Goal: Information Seeking & Learning: Understand process/instructions

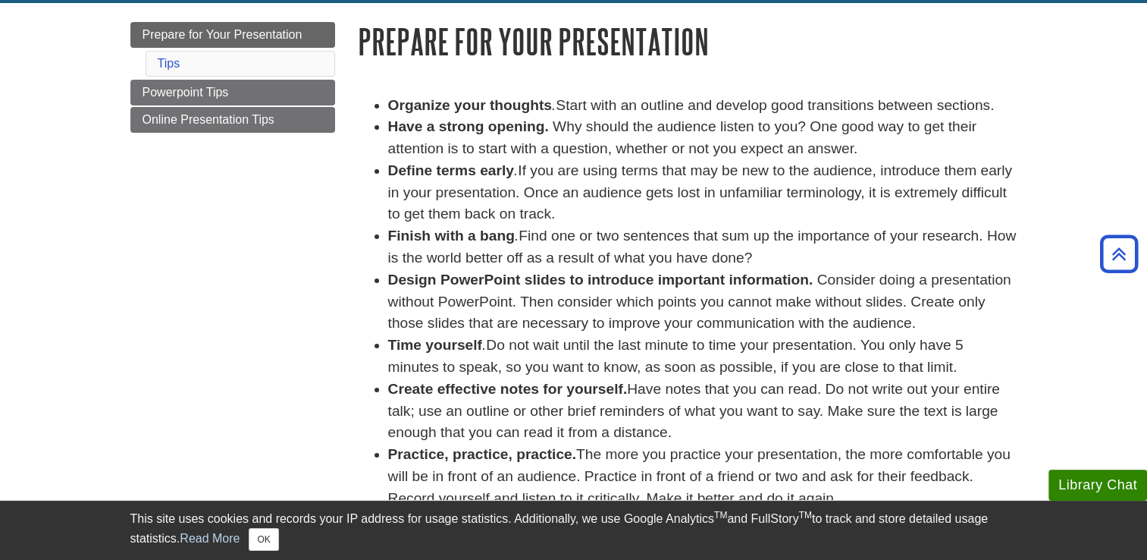
scroll to position [164, 0]
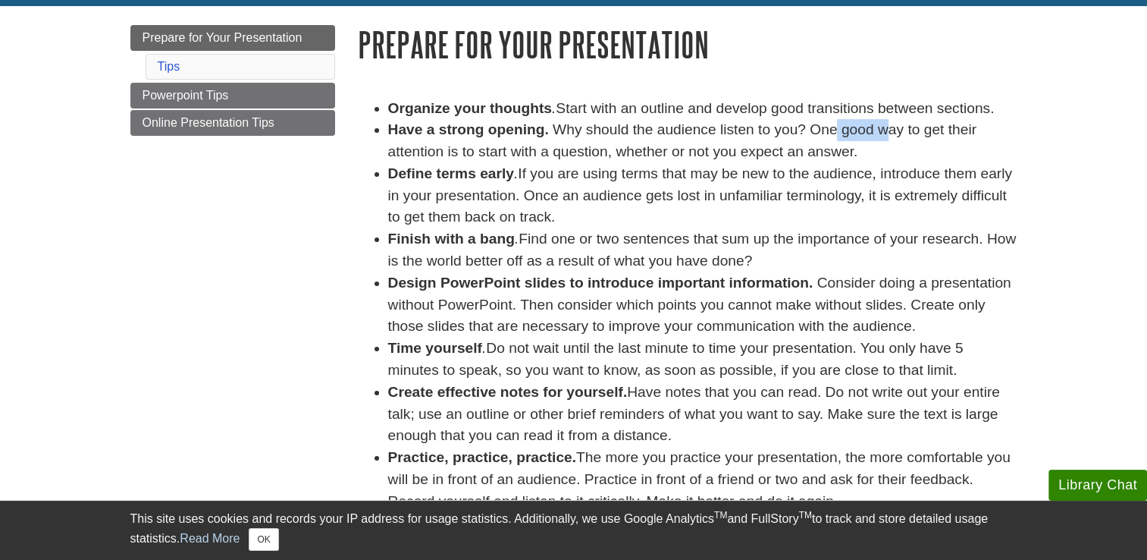
drag, startPoint x: 839, startPoint y: 130, endPoint x: 892, endPoint y: 130, distance: 52.3
click at [892, 130] on li "Have a strong opening. Why should the audience listen to you? One good way to g…" at bounding box center [702, 141] width 629 height 44
click at [925, 144] on li "Have a strong opening. Why should the audience listen to you? One good way to g…" at bounding box center [702, 141] width 629 height 44
drag, startPoint x: 925, startPoint y: 136, endPoint x: 946, endPoint y: 134, distance: 21.4
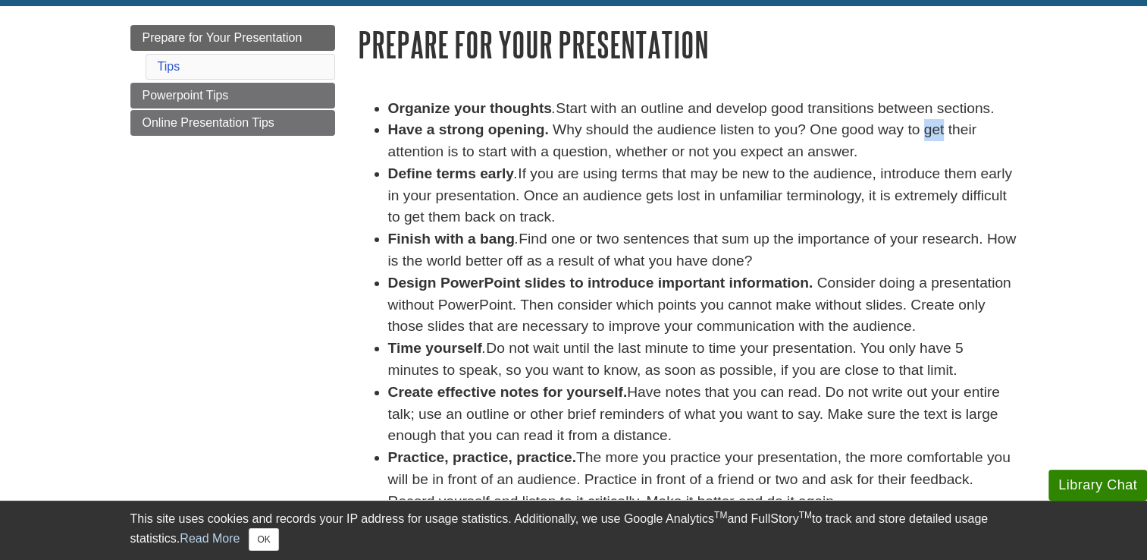
click at [946, 134] on li "Have a strong opening. Why should the audience listen to you? One good way to g…" at bounding box center [702, 141] width 629 height 44
click at [535, 187] on li "Define terms early . If you are using terms that may be new to the audience, in…" at bounding box center [702, 195] width 629 height 65
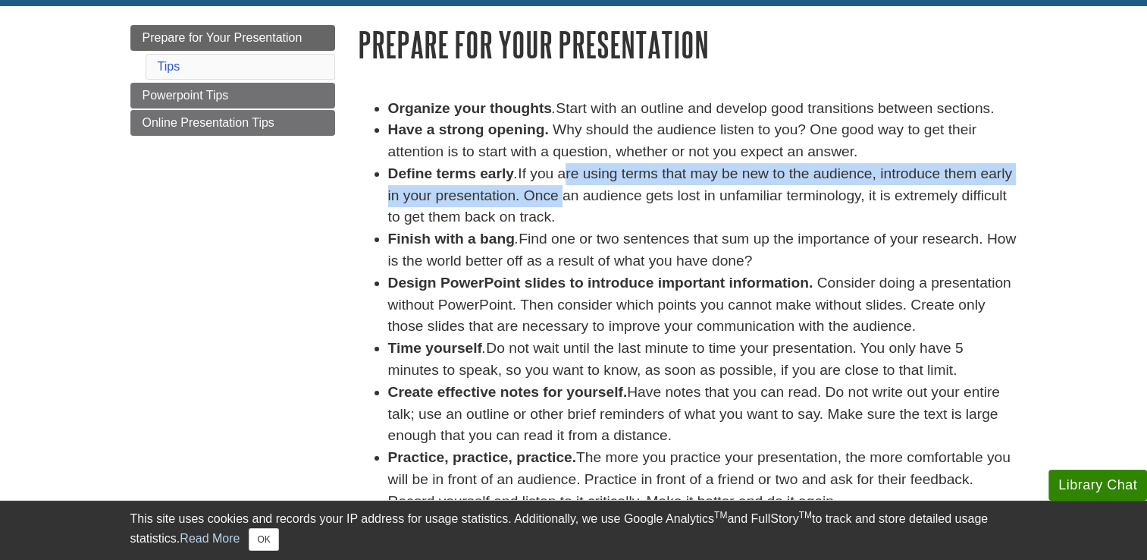
drag, startPoint x: 535, startPoint y: 187, endPoint x: 567, endPoint y: 176, distance: 33.6
click at [567, 176] on li "Define terms early . If you are using terms that may be new to the audience, in…" at bounding box center [702, 195] width 629 height 65
click at [590, 176] on li "Define terms early . If you are using terms that may be new to the audience, in…" at bounding box center [702, 195] width 629 height 65
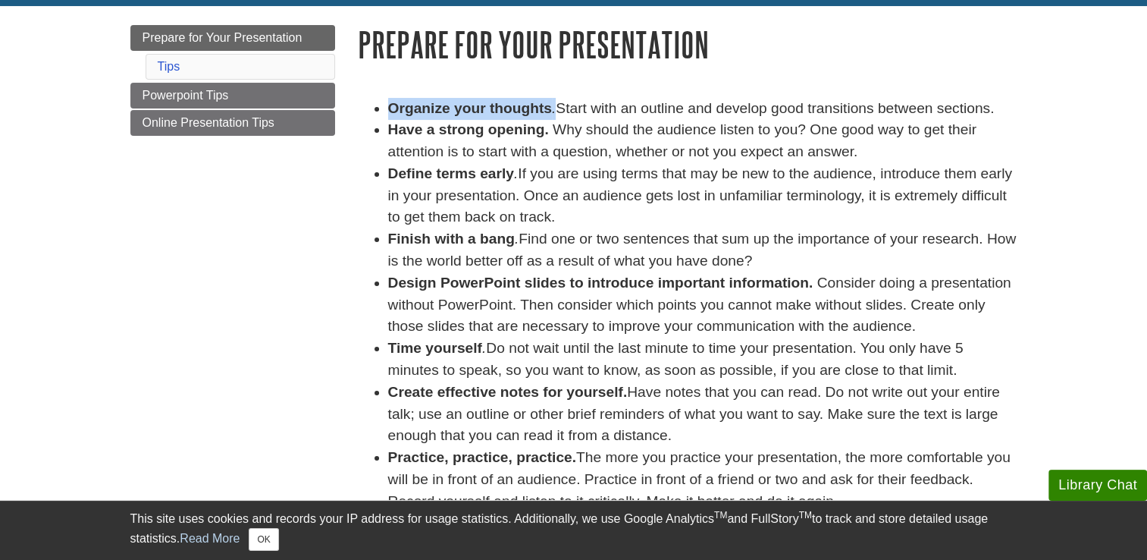
drag, startPoint x: 388, startPoint y: 107, endPoint x: 556, endPoint y: 113, distance: 167.7
click at [556, 113] on li "Organize your thoughts . Start with an outline and develop good transitions bet…" at bounding box center [702, 109] width 629 height 22
drag, startPoint x: 556, startPoint y: 113, endPoint x: 554, endPoint y: 141, distance: 28.2
click at [554, 141] on li "Have a strong opening. Why should the audience listen to you? One good way to g…" at bounding box center [702, 141] width 629 height 44
drag, startPoint x: 387, startPoint y: 132, endPoint x: 544, endPoint y: 122, distance: 157.3
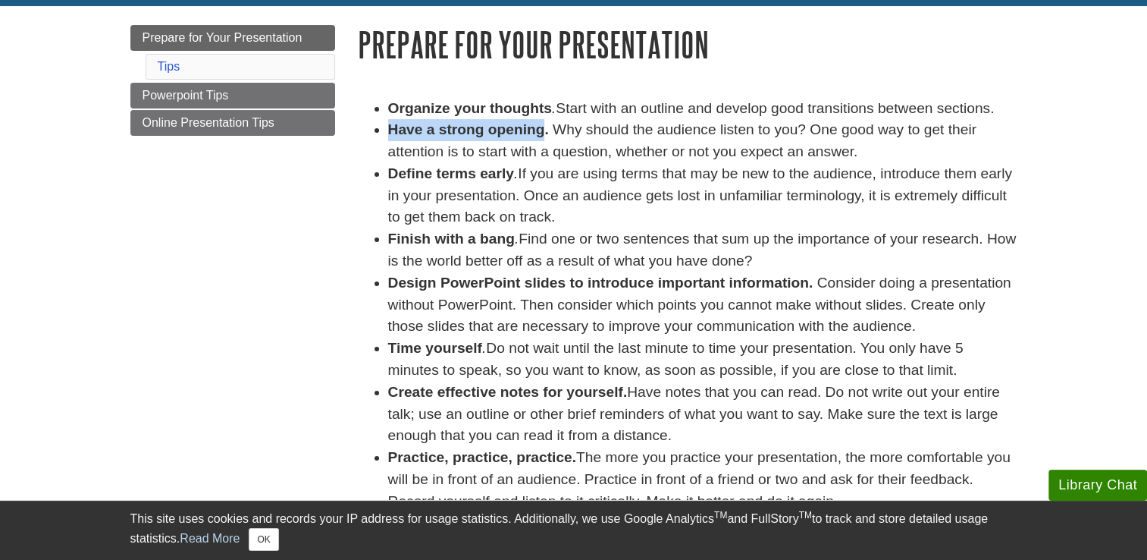
click at [544, 122] on ul "Organize your thoughts . Start with an outline and develop good transitions bet…" at bounding box center [688, 305] width 660 height 415
drag, startPoint x: 544, startPoint y: 122, endPoint x: 576, endPoint y: 173, distance: 60.4
click at [576, 173] on li "Define terms early . If you are using terms that may be new to the audience, in…" at bounding box center [702, 195] width 629 height 65
